Goal: Task Accomplishment & Management: Complete application form

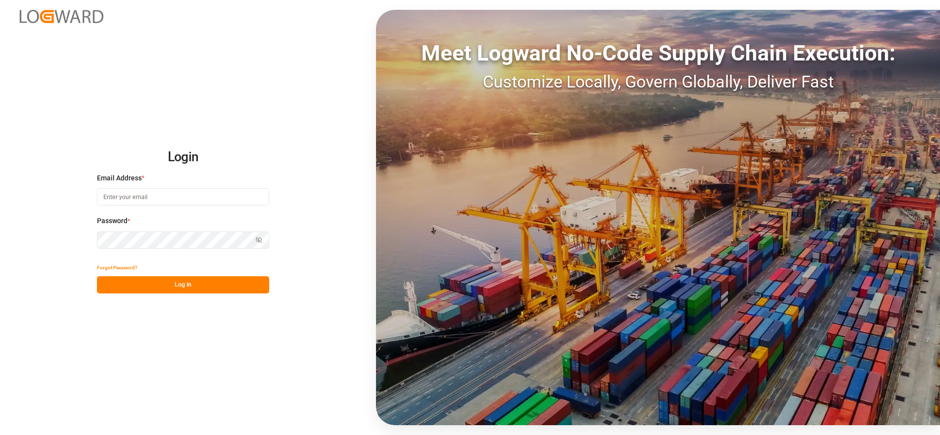
click at [229, 197] on input at bounding box center [183, 196] width 172 height 17
type input "[PERSON_NAME][EMAIL_ADDRESS][PERSON_NAME][DOMAIN_NAME]"
click at [239, 281] on button "Log In" at bounding box center [183, 284] width 172 height 17
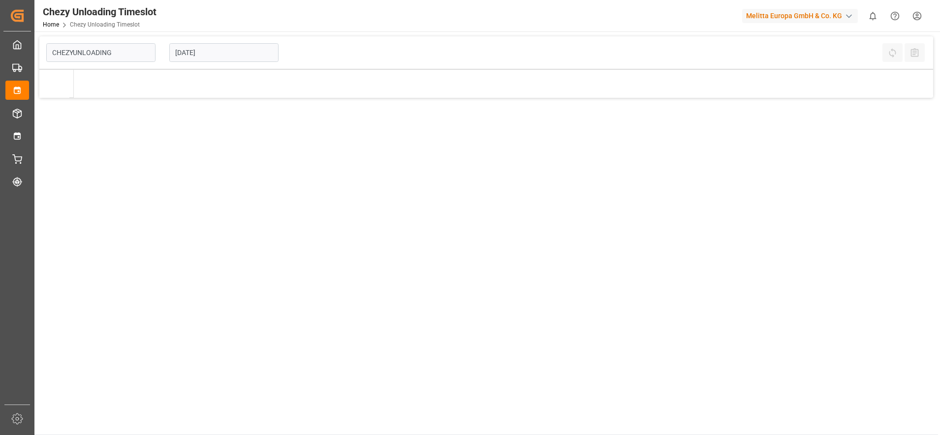
type input "Chezy Unloading"
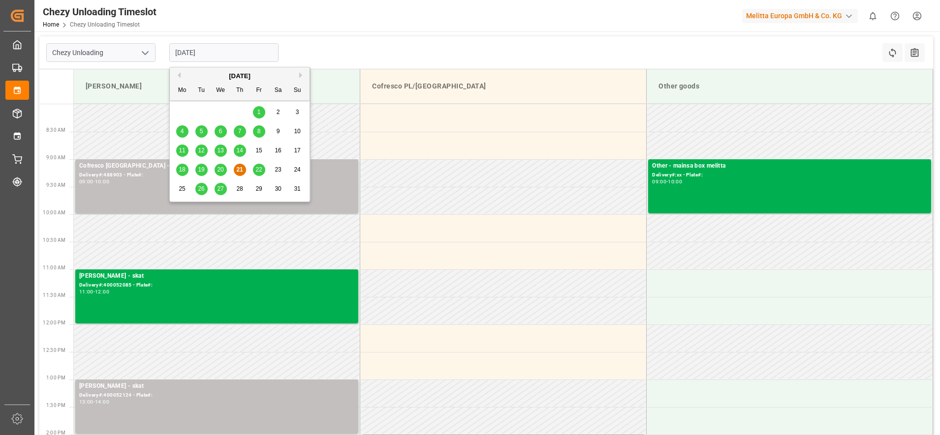
click at [257, 44] on input "[DATE]" at bounding box center [223, 52] width 109 height 19
click at [256, 169] on span "22" at bounding box center [258, 169] width 6 height 7
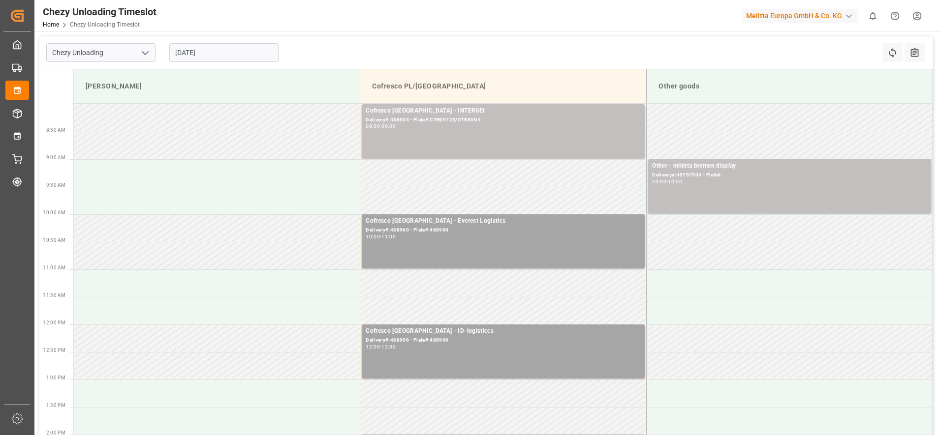
click at [254, 52] on input "[DATE]" at bounding box center [223, 52] width 109 height 19
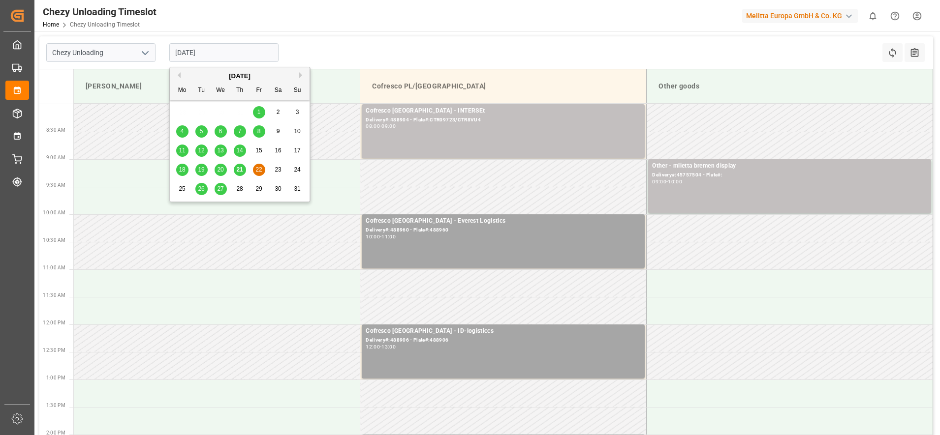
click at [184, 189] on span "25" at bounding box center [182, 188] width 6 height 7
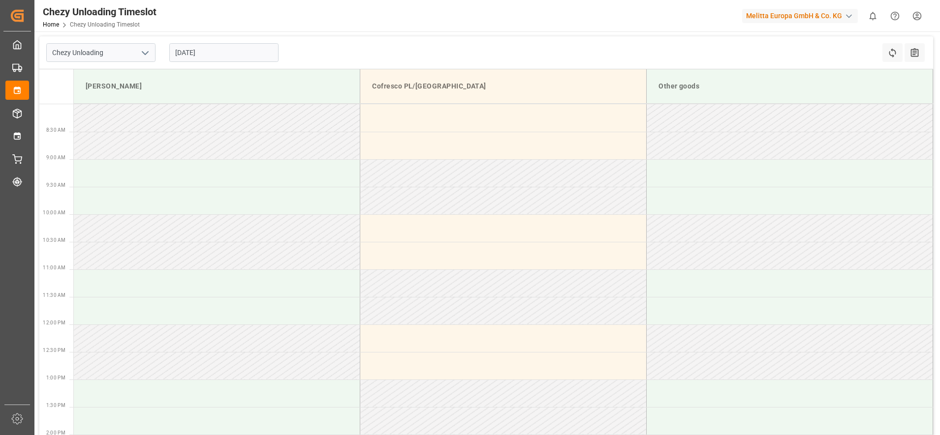
click at [220, 55] on input "[DATE]" at bounding box center [223, 52] width 109 height 19
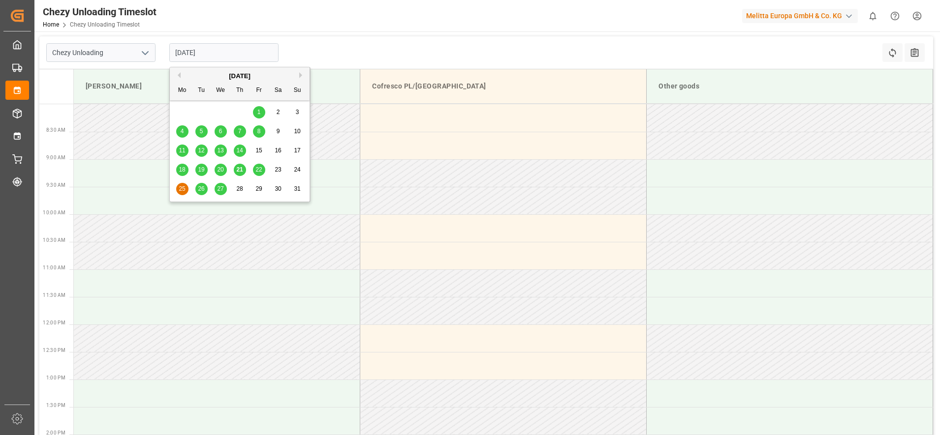
click at [204, 187] on span "26" at bounding box center [201, 188] width 6 height 7
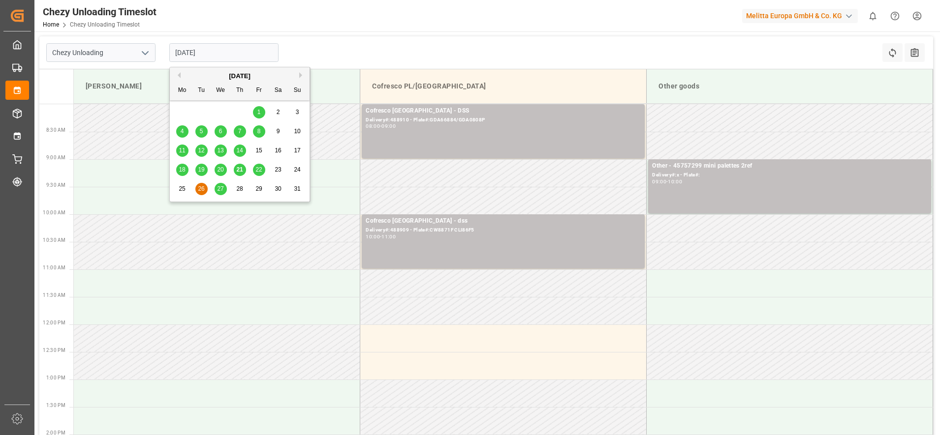
click at [227, 46] on input "[DATE]" at bounding box center [223, 52] width 109 height 19
click at [222, 190] on span "27" at bounding box center [220, 188] width 6 height 7
type input "[DATE]"
